Goal: Task Accomplishment & Management: Use online tool/utility

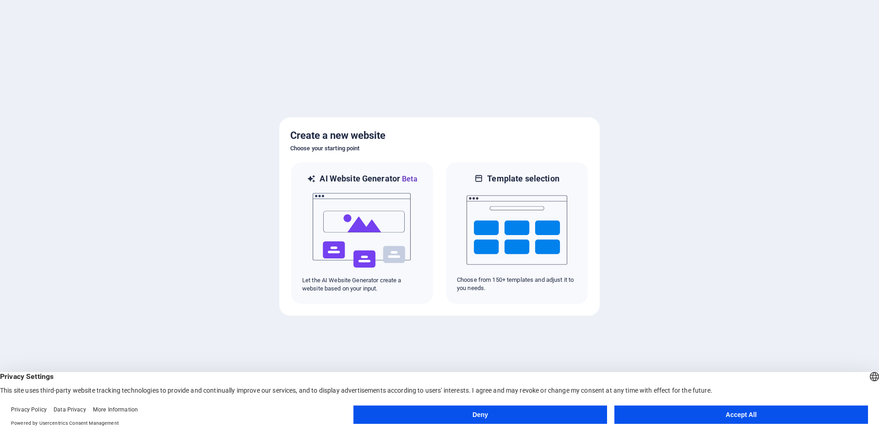
click at [757, 420] on button "Accept All" at bounding box center [741, 414] width 254 height 18
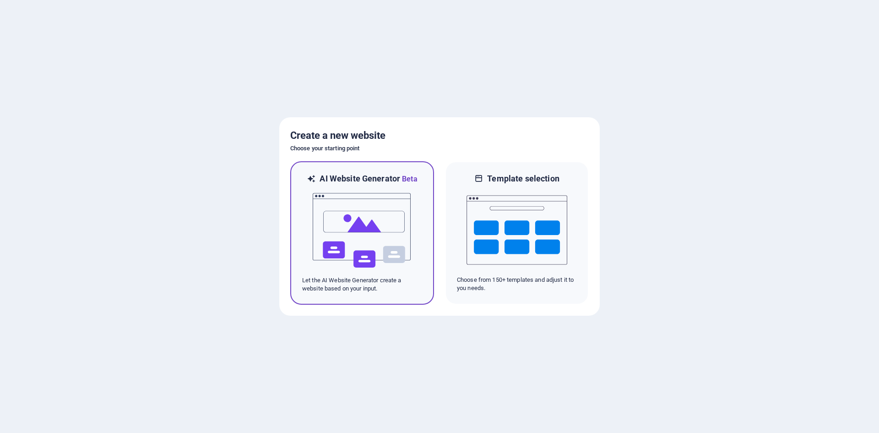
click at [377, 256] on img at bounding box center [362, 231] width 101 height 92
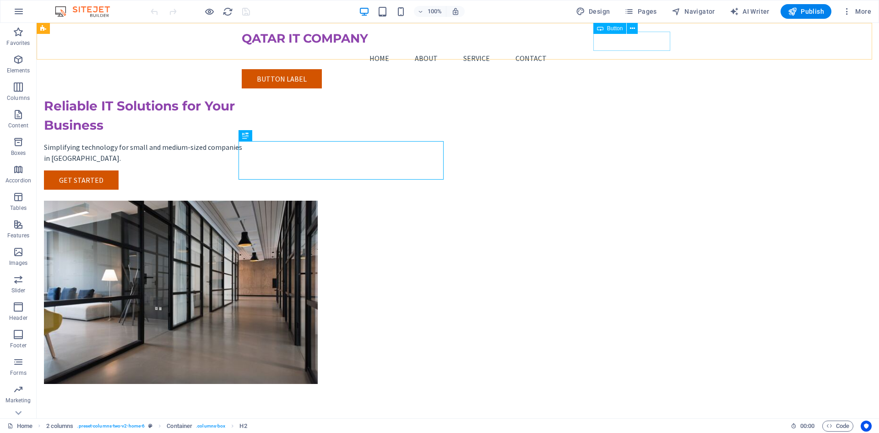
click at [638, 69] on div "Button label" at bounding box center [458, 78] width 432 height 19
click at [653, 69] on div "Button label" at bounding box center [458, 78] width 432 height 19
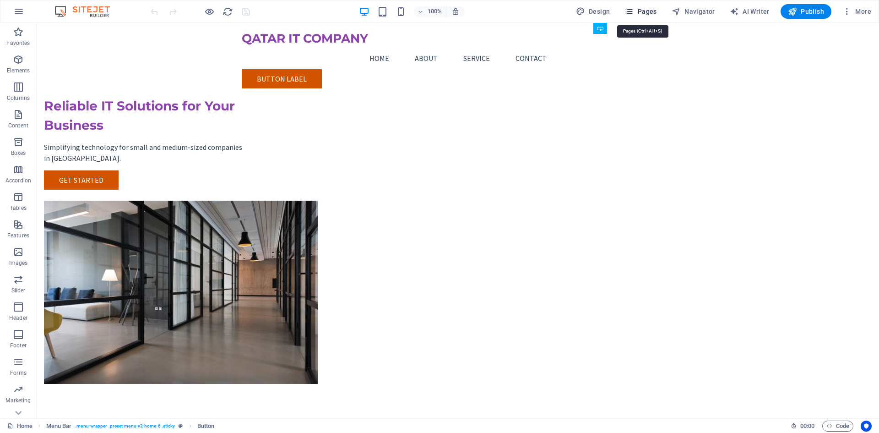
click at [637, 14] on span "Pages" at bounding box center [641, 11] width 32 height 9
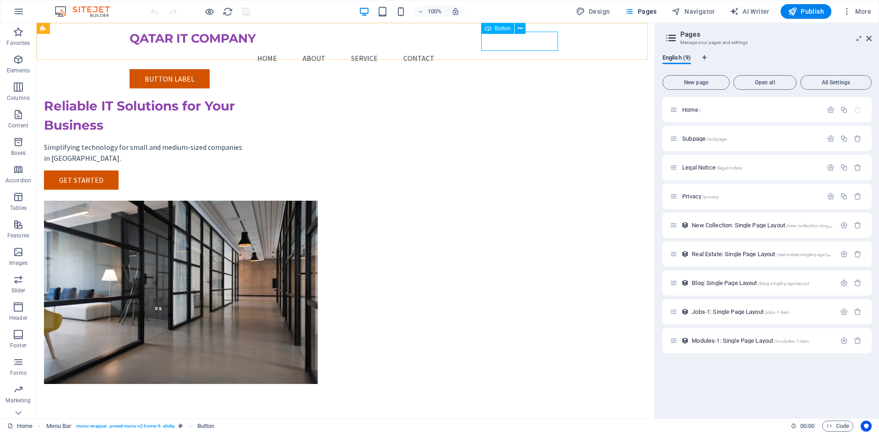
click at [524, 69] on div "Button label" at bounding box center [346, 78] width 432 height 19
click at [518, 30] on icon at bounding box center [520, 29] width 5 height 10
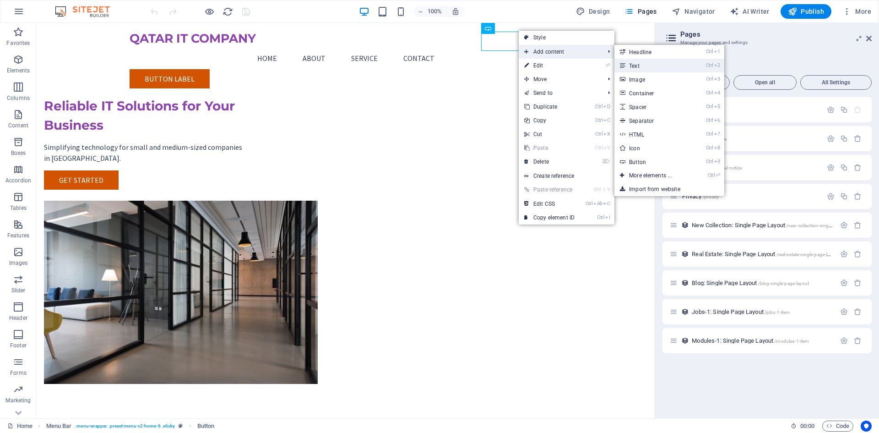
click at [636, 64] on link "Ctrl 2 Text" at bounding box center [652, 66] width 76 height 14
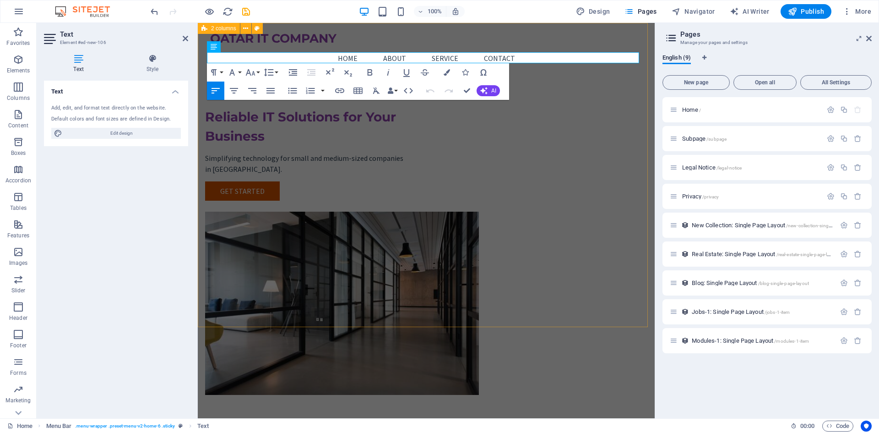
click at [587, 92] on div "Reliable IT Solutions for Your Business Simplifying technology for small and me…" at bounding box center [426, 227] width 457 height 408
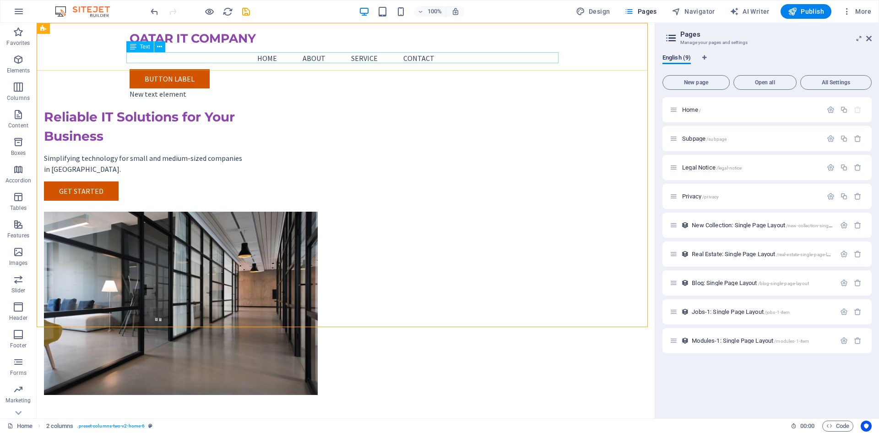
click at [495, 88] on div "New text element" at bounding box center [346, 93] width 432 height 11
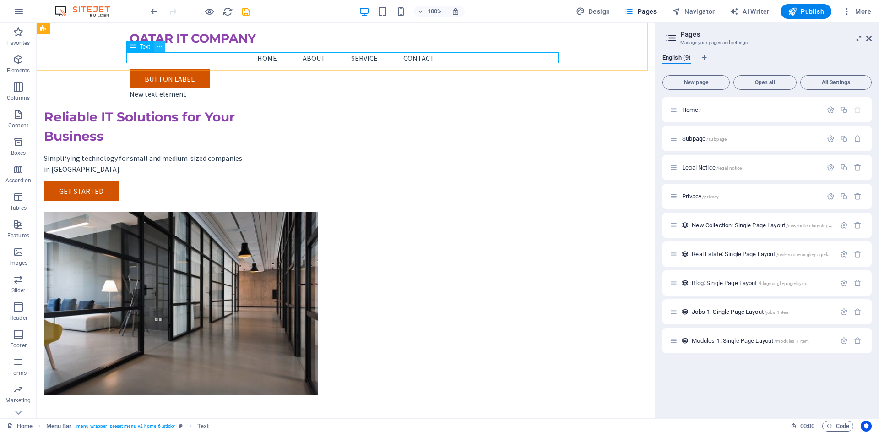
click at [160, 49] on icon at bounding box center [159, 47] width 5 height 10
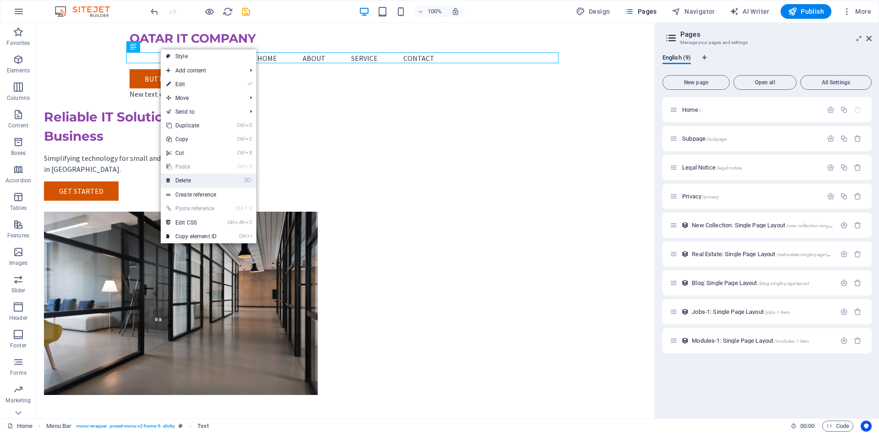
click at [206, 179] on link "⌦ Delete" at bounding box center [191, 181] width 61 height 14
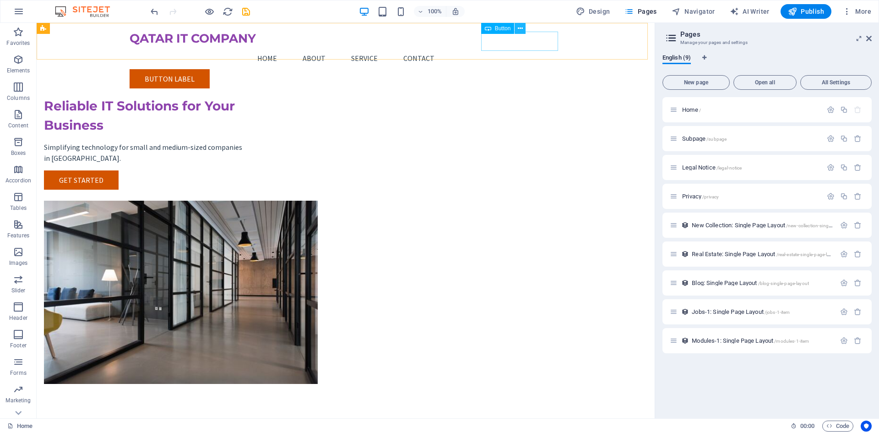
click at [520, 26] on icon at bounding box center [520, 29] width 5 height 10
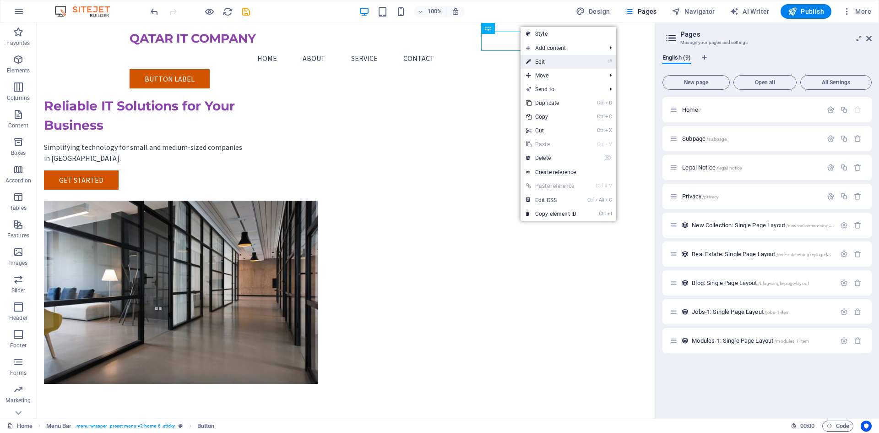
click at [546, 65] on link "⏎ Edit" at bounding box center [551, 62] width 61 height 14
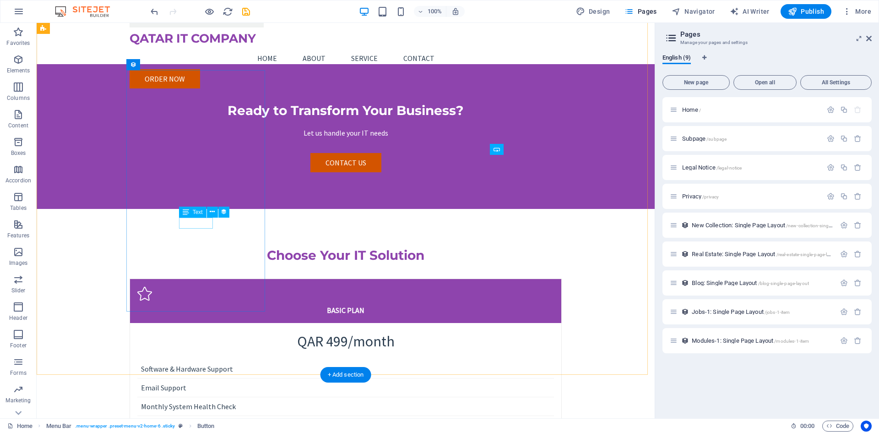
scroll to position [1603, 0]
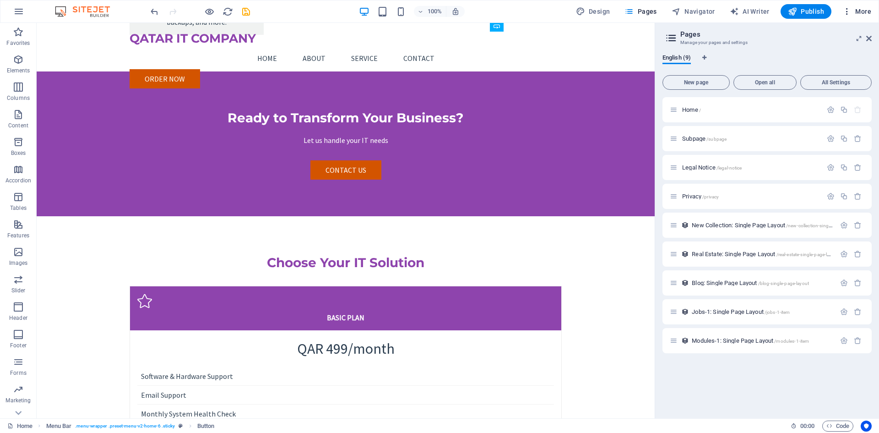
click at [852, 11] on icon "button" at bounding box center [847, 11] width 9 height 9
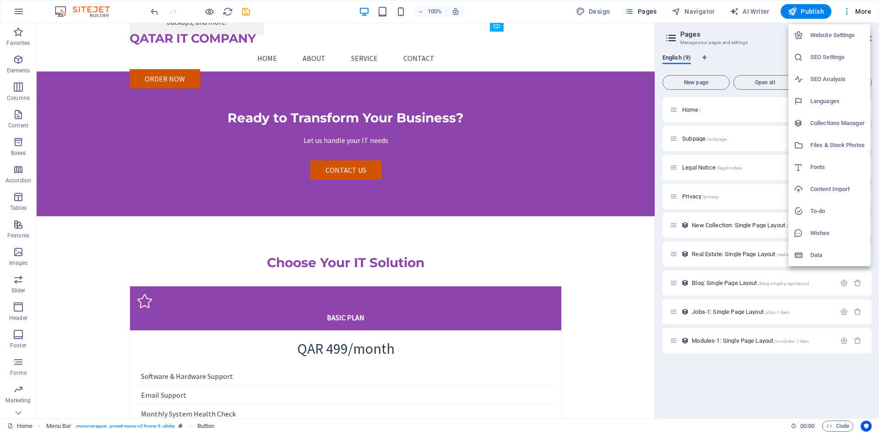
click at [272, 14] on div at bounding box center [439, 216] width 879 height 433
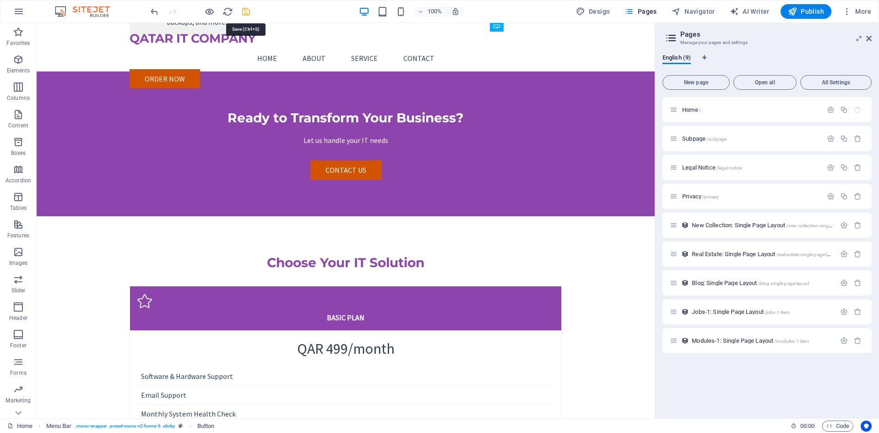
click at [244, 12] on icon "save" at bounding box center [246, 11] width 11 height 11
checkbox input "false"
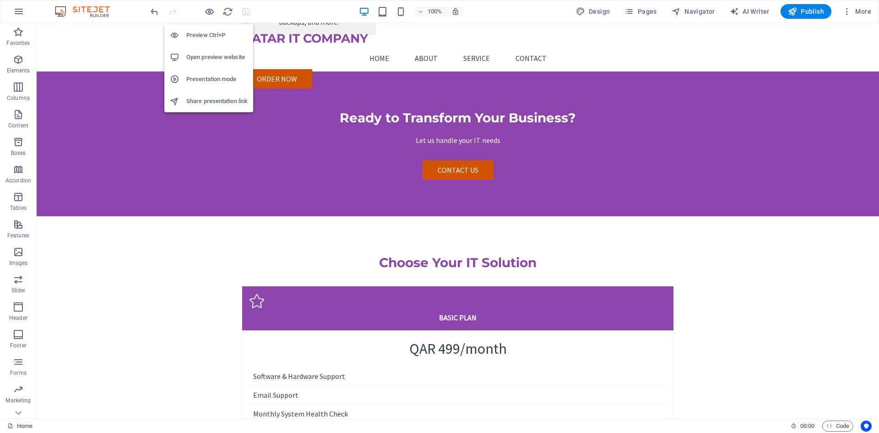
click at [210, 97] on h6 "Share presentation link" at bounding box center [216, 101] width 61 height 11
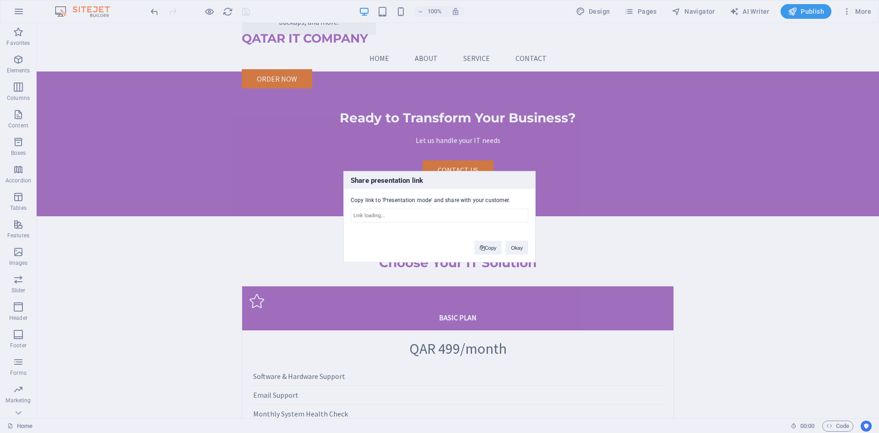
type input "[URL][DOMAIN_NAME]"
click at [489, 248] on button "Copy" at bounding box center [488, 247] width 28 height 14
click at [521, 250] on button "Okay" at bounding box center [517, 247] width 23 height 14
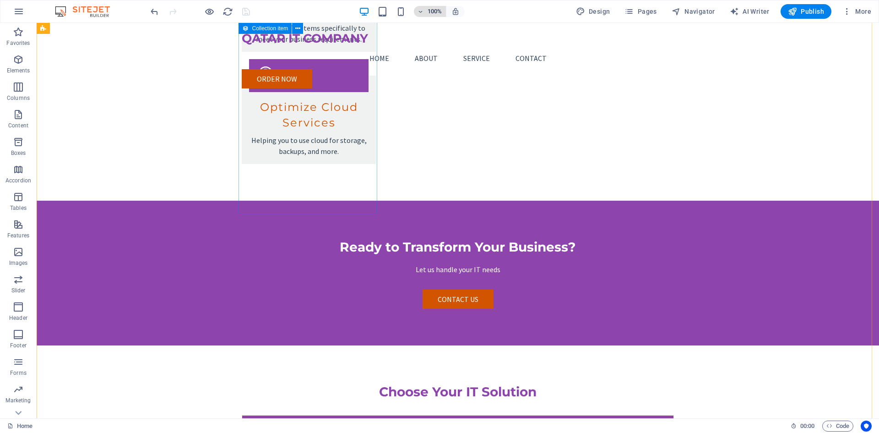
scroll to position [1465, 0]
